Goal: Task Accomplishment & Management: Manage account settings

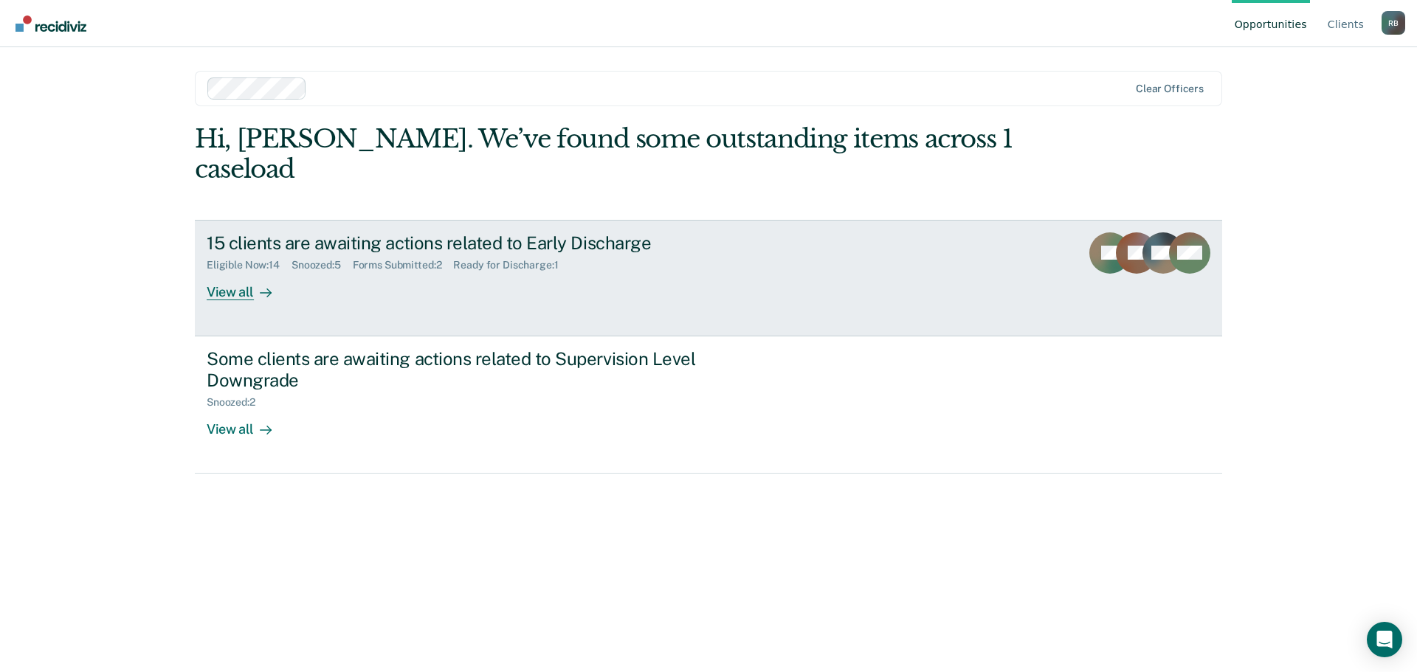
click at [235, 272] on div "View all" at bounding box center [248, 286] width 83 height 29
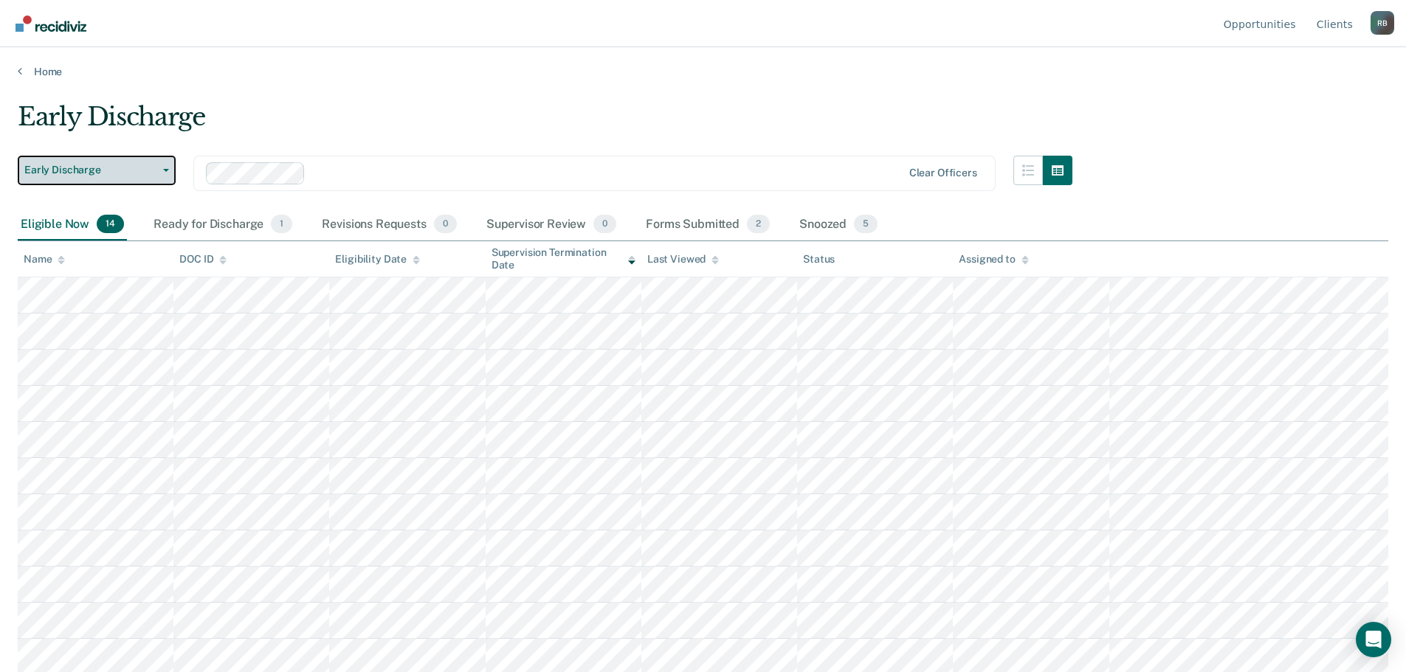
click at [168, 167] on button "Early Discharge" at bounding box center [97, 171] width 158 height 30
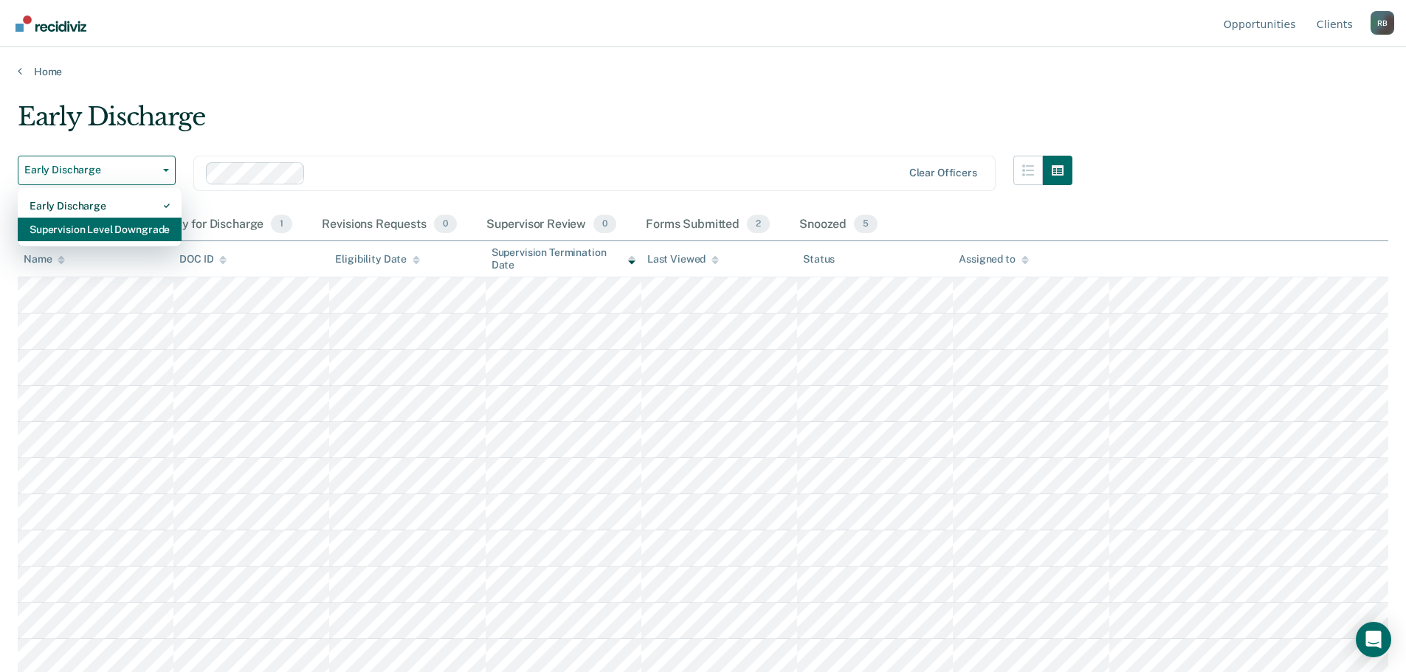
click at [108, 225] on div "Supervision Level Downgrade" at bounding box center [100, 230] width 140 height 24
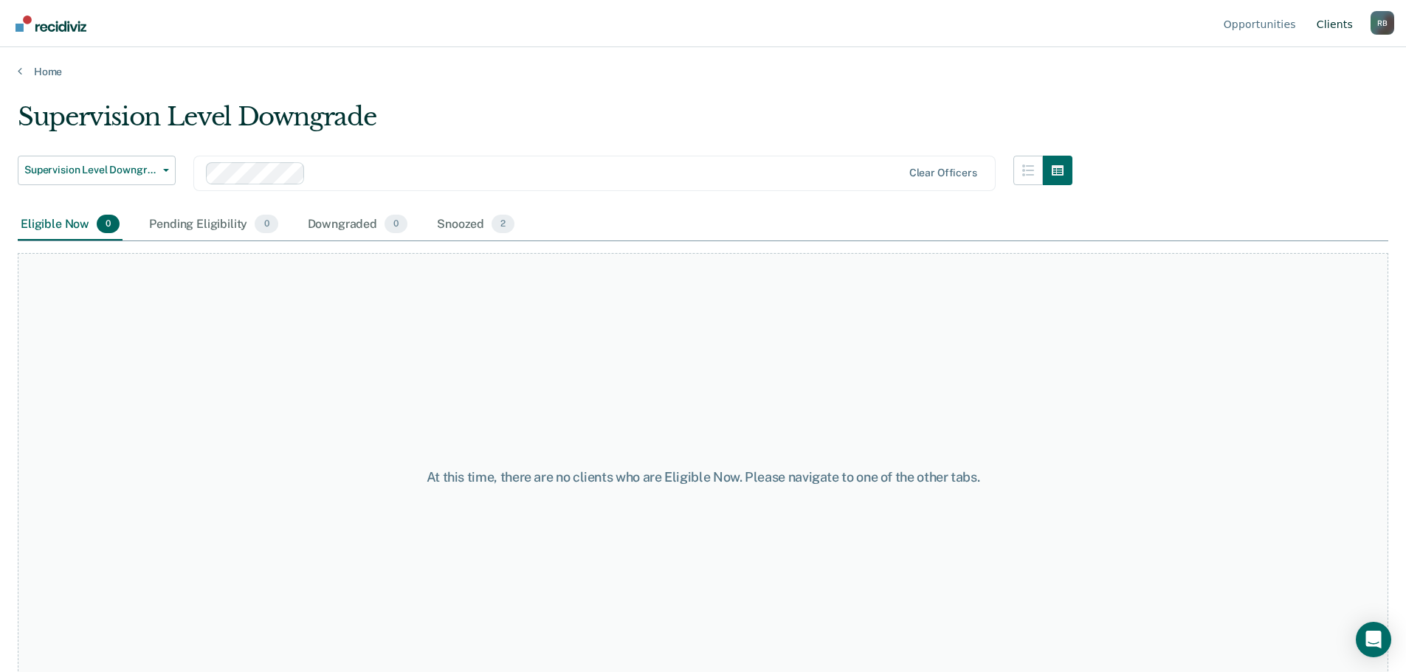
click at [1334, 23] on link "Client s" at bounding box center [1335, 23] width 42 height 47
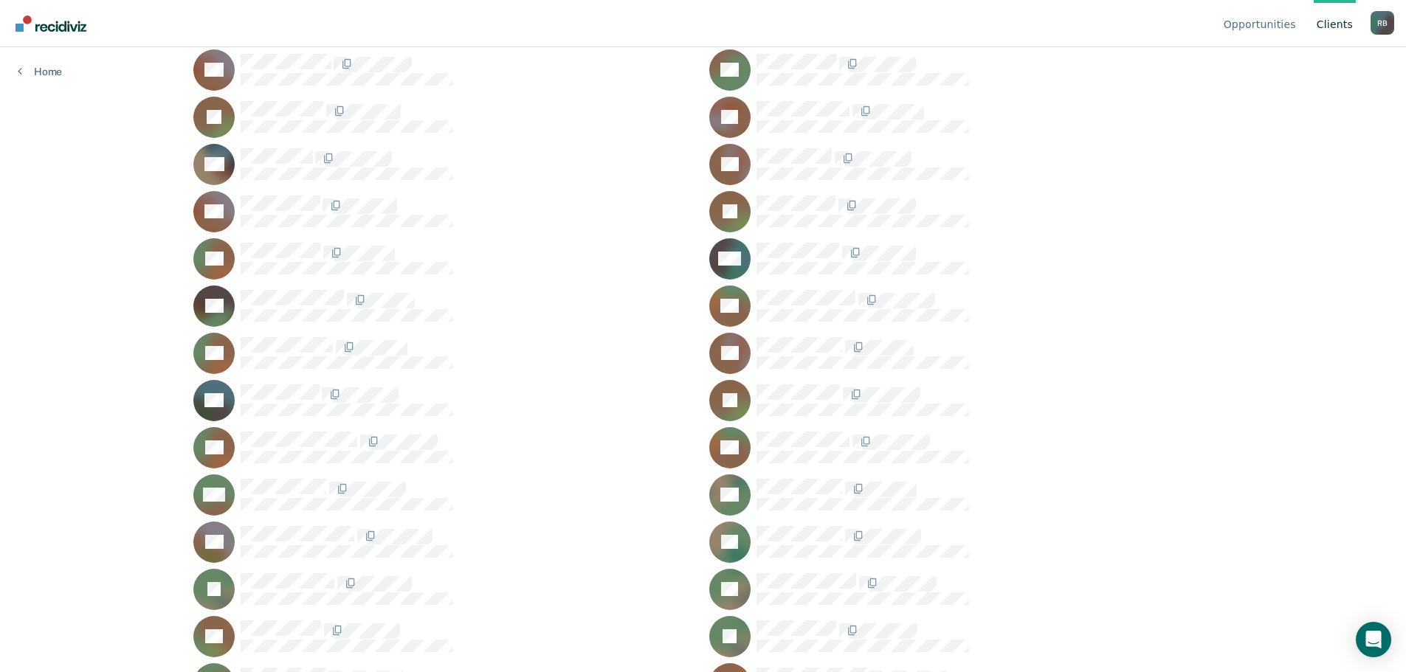
scroll to position [4076, 0]
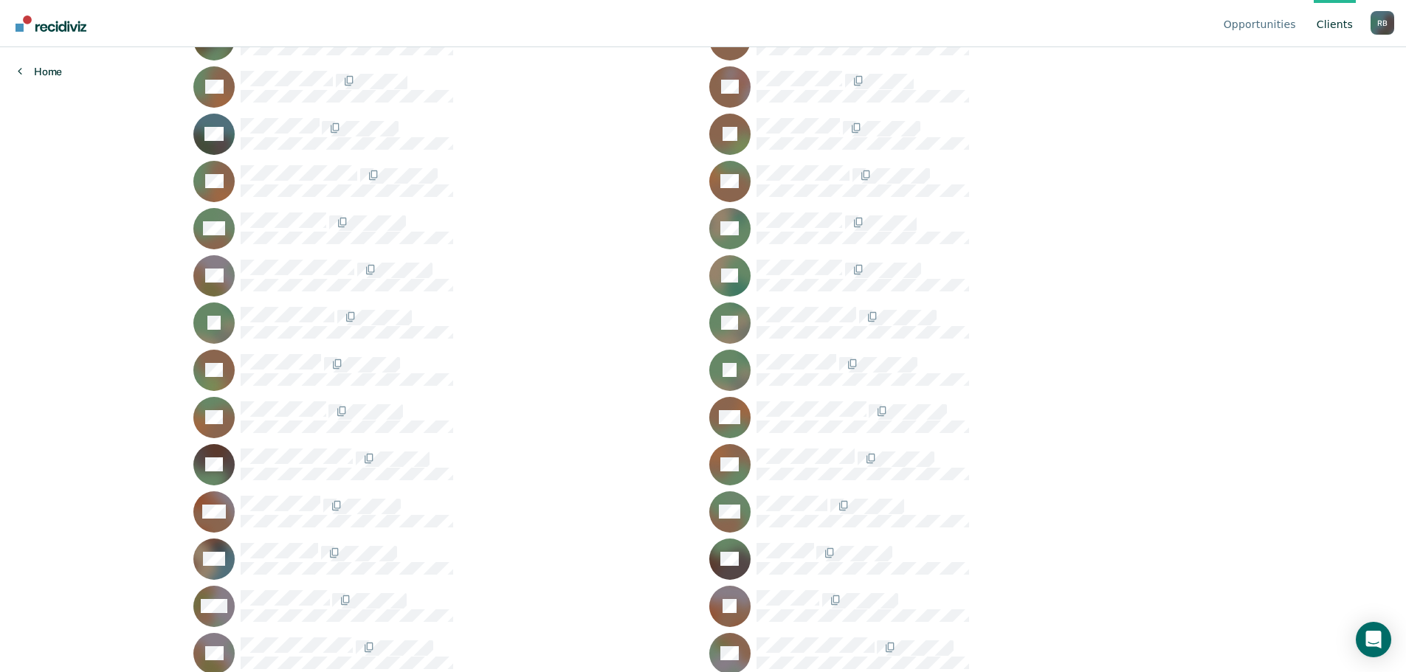
click at [40, 69] on link "Home" at bounding box center [40, 71] width 44 height 13
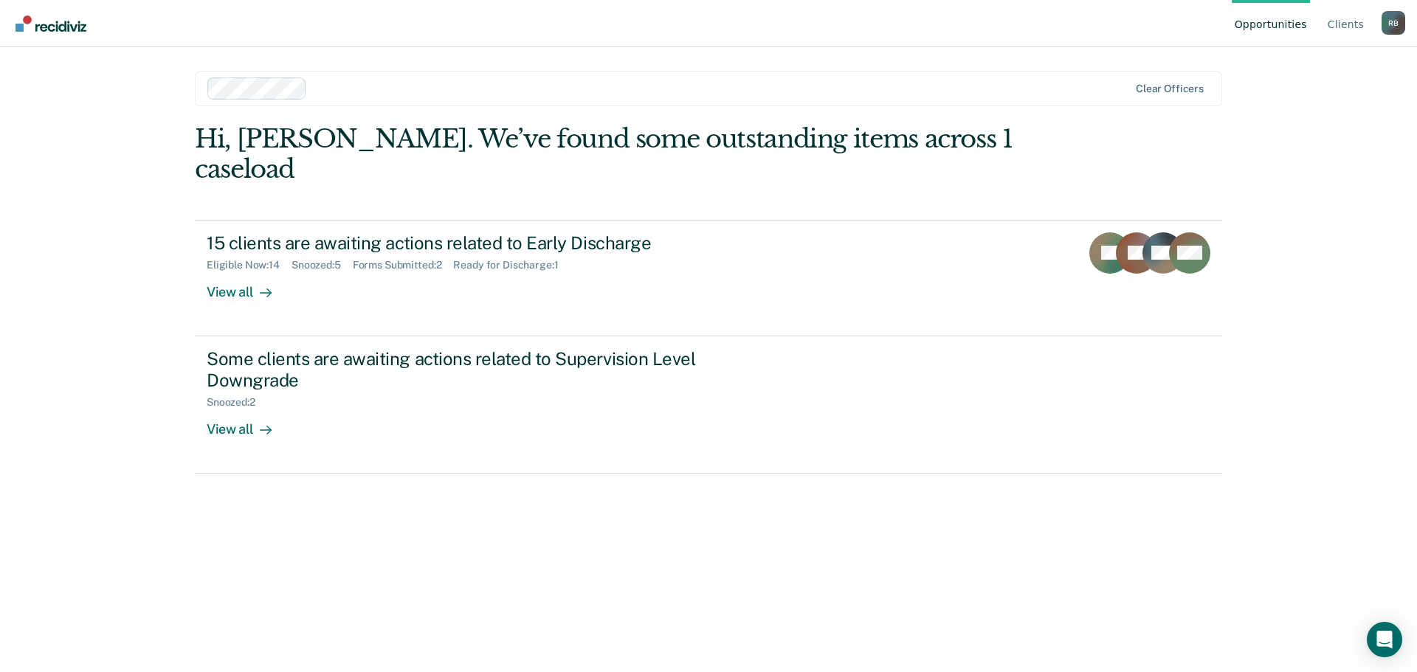
click at [1394, 23] on div "R B" at bounding box center [1393, 23] width 24 height 24
click at [1304, 117] on link "Log Out" at bounding box center [1333, 116] width 95 height 13
